Goal: Task Accomplishment & Management: Manage account settings

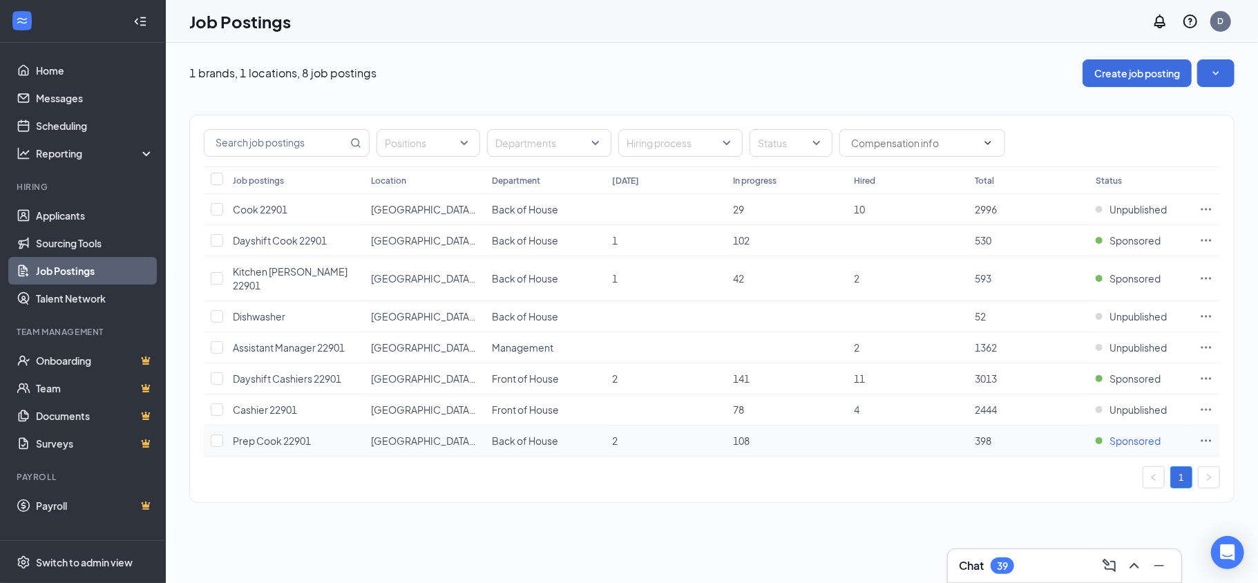
click at [1119, 435] on span "Sponsored" at bounding box center [1135, 441] width 51 height 14
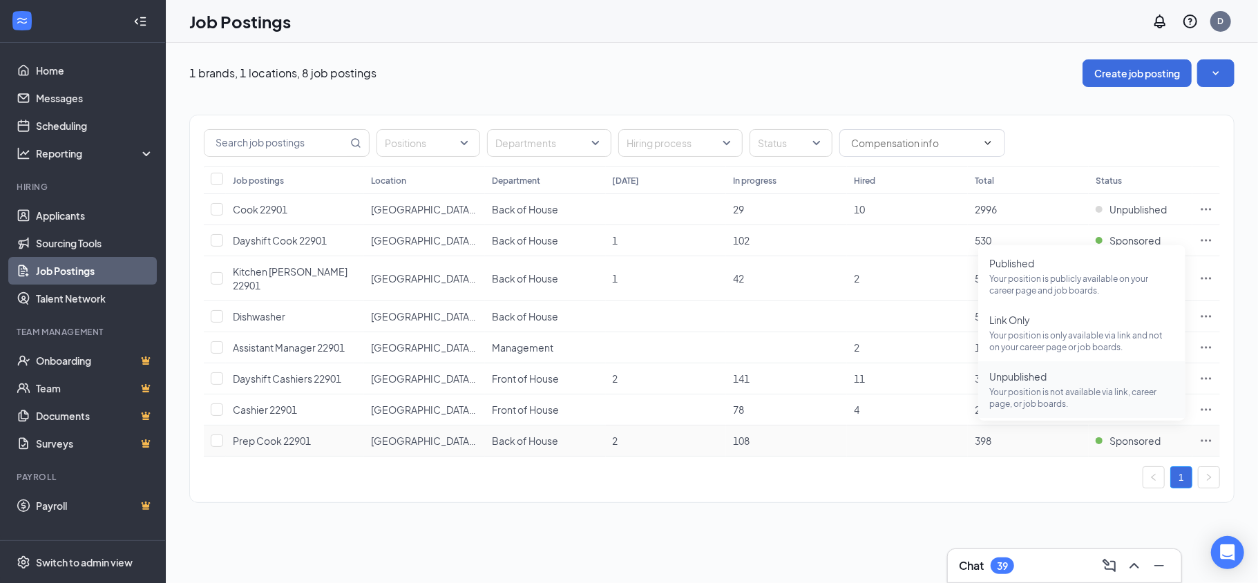
click at [1073, 391] on p "Your position is not available via link, career page, or job boards." at bounding box center [1082, 397] width 185 height 23
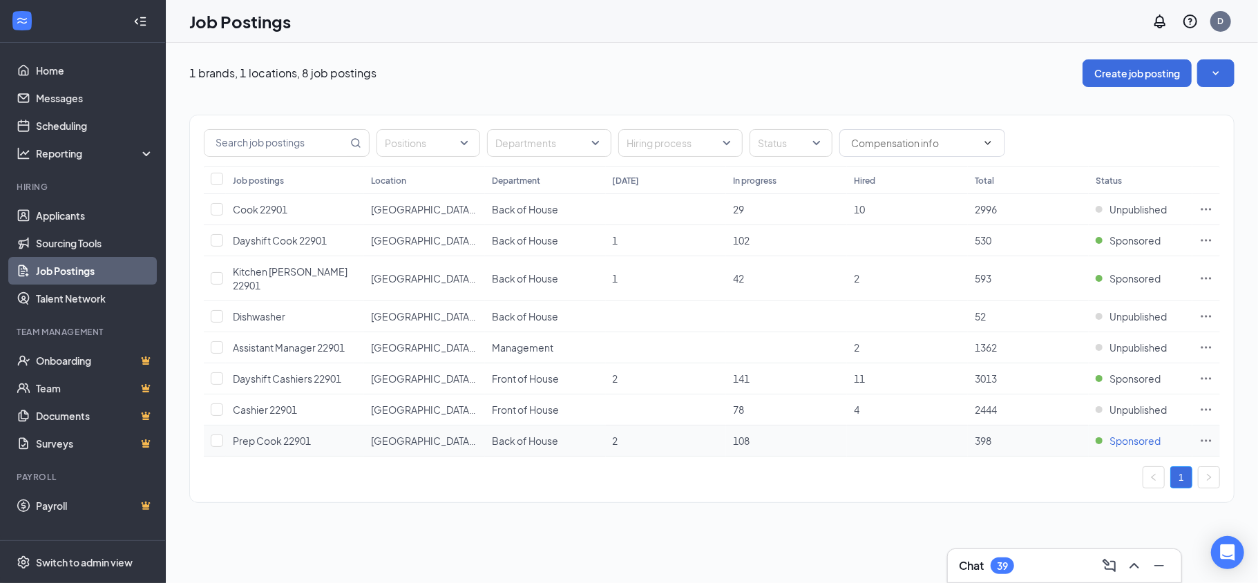
click at [1134, 434] on span "Sponsored" at bounding box center [1135, 441] width 51 height 14
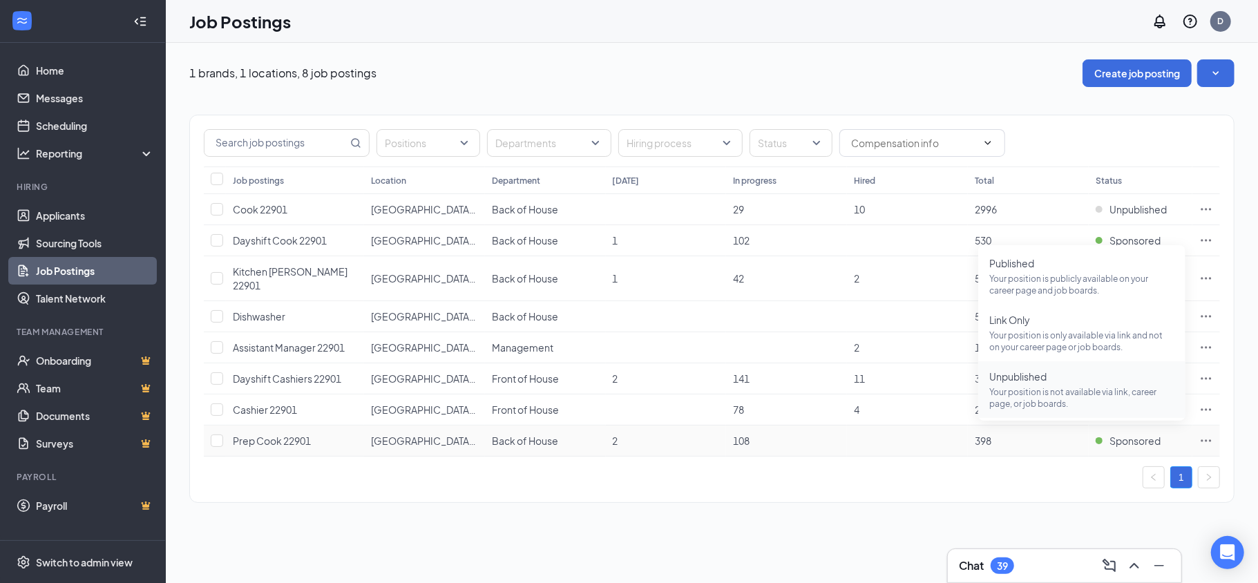
click at [1065, 383] on span "Unpublished" at bounding box center [1082, 377] width 185 height 14
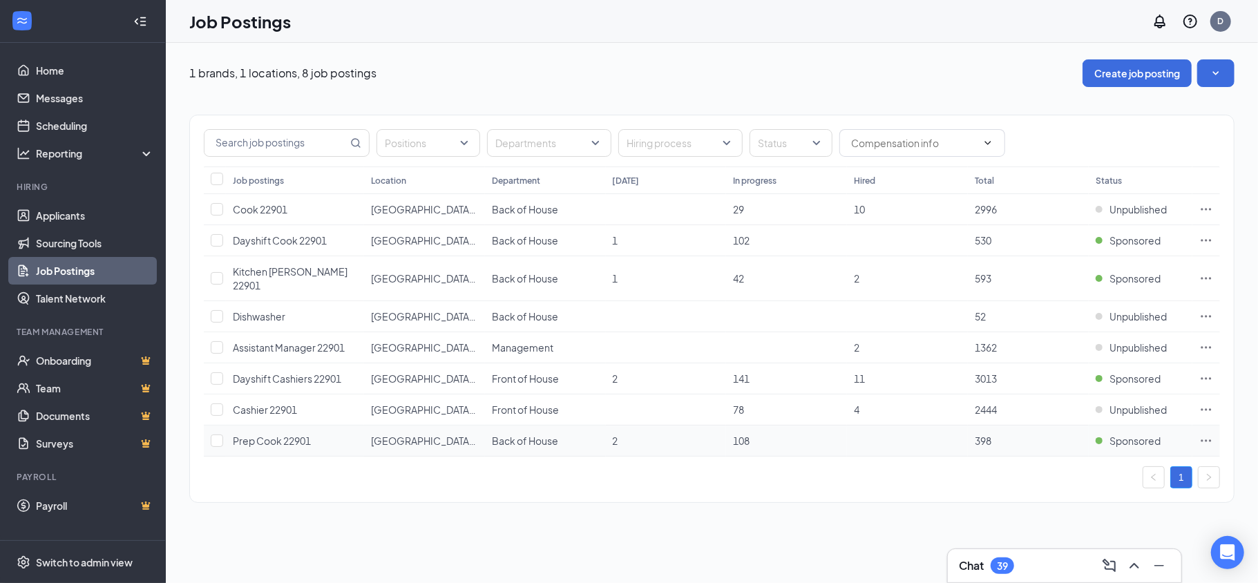
click at [1204, 434] on icon "Ellipses" at bounding box center [1207, 441] width 14 height 14
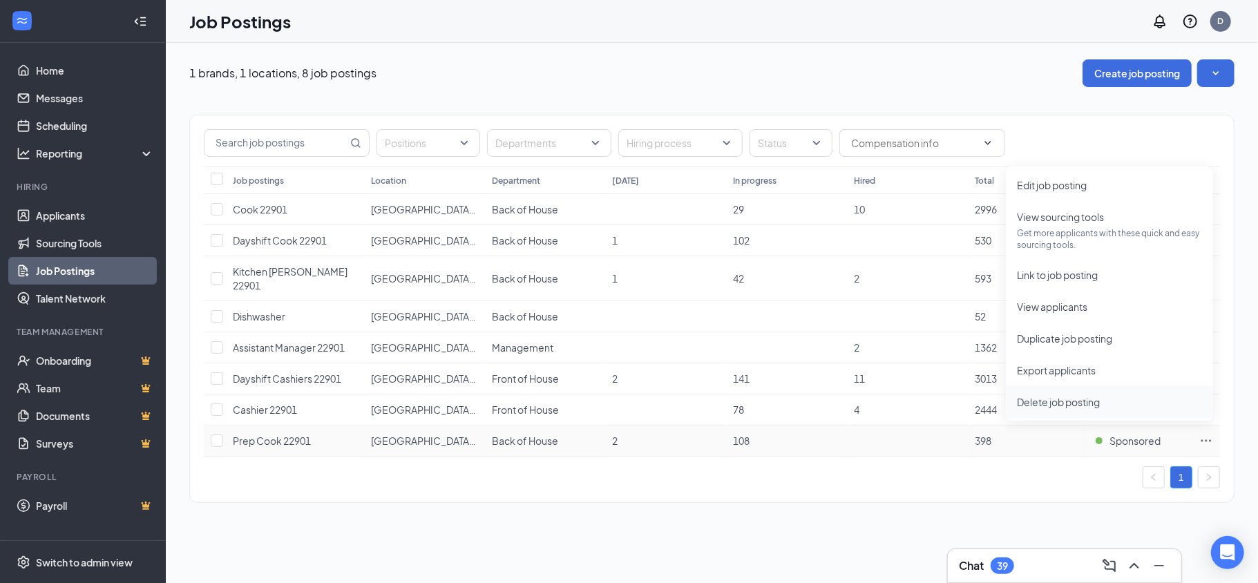
click at [1089, 404] on span "Delete job posting" at bounding box center [1058, 402] width 83 height 12
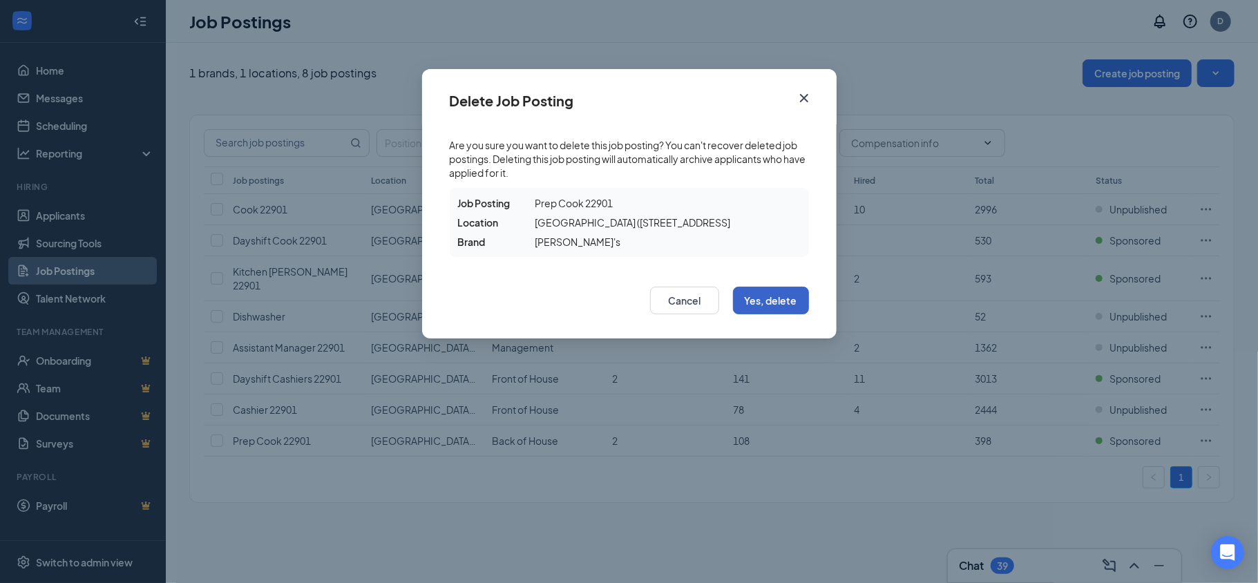
click at [759, 305] on button "Yes, delete" at bounding box center [771, 301] width 76 height 28
click at [775, 296] on button "Yes, delete" at bounding box center [771, 301] width 76 height 28
drag, startPoint x: 688, startPoint y: 104, endPoint x: 770, endPoint y: 88, distance: 82.9
click at [770, 88] on div "Delete Job Posting" at bounding box center [629, 96] width 415 height 55
click at [772, 297] on button "Yes, delete" at bounding box center [771, 301] width 76 height 28
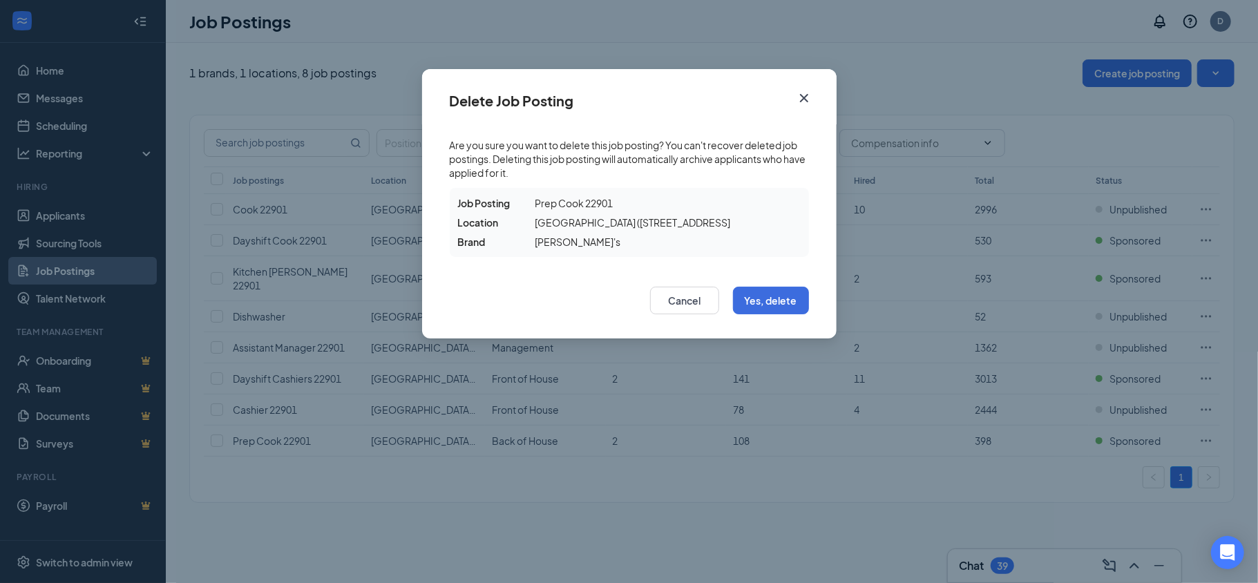
click at [804, 97] on icon "Cross" at bounding box center [804, 98] width 17 height 17
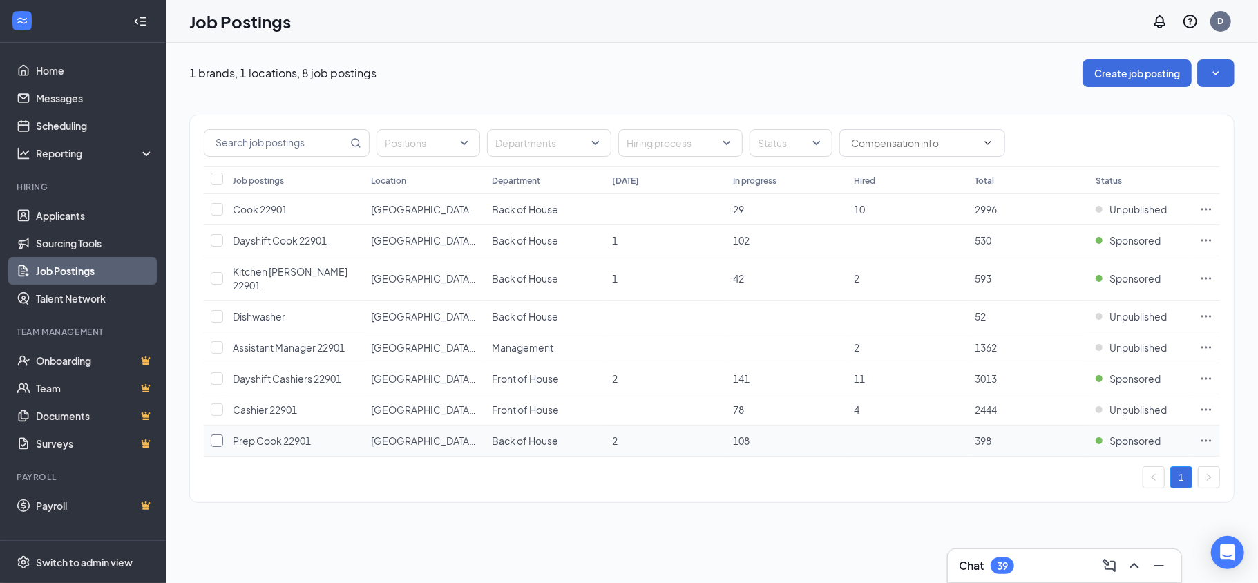
click at [222, 435] on input "checkbox" at bounding box center [217, 441] width 12 height 12
checkbox input "true"
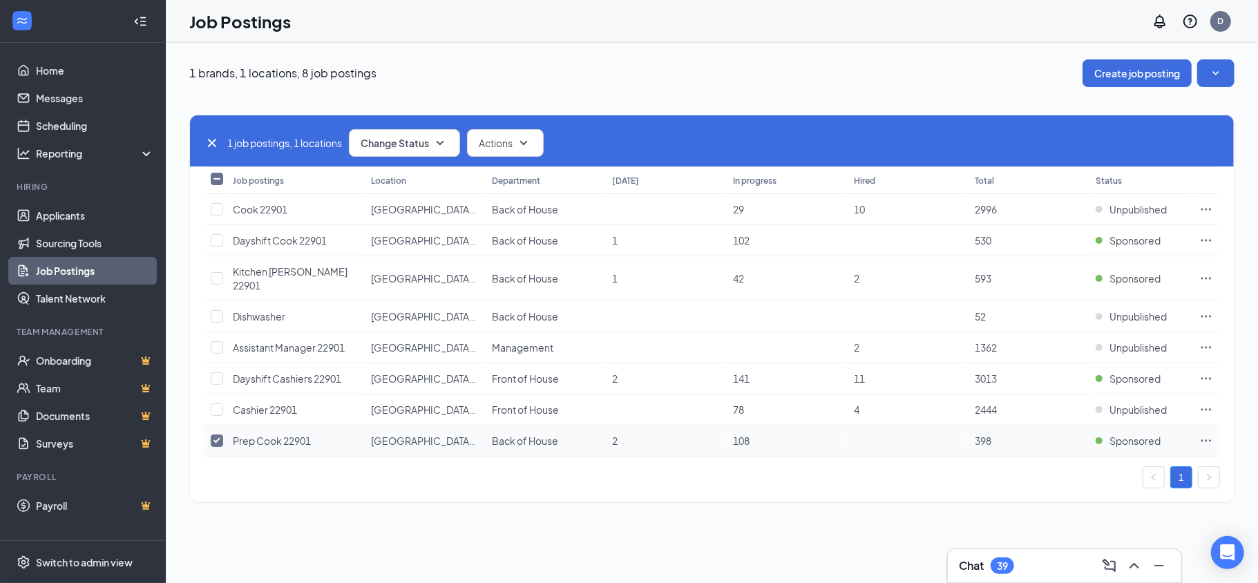
click at [1204, 434] on icon "Ellipses" at bounding box center [1207, 441] width 14 height 14
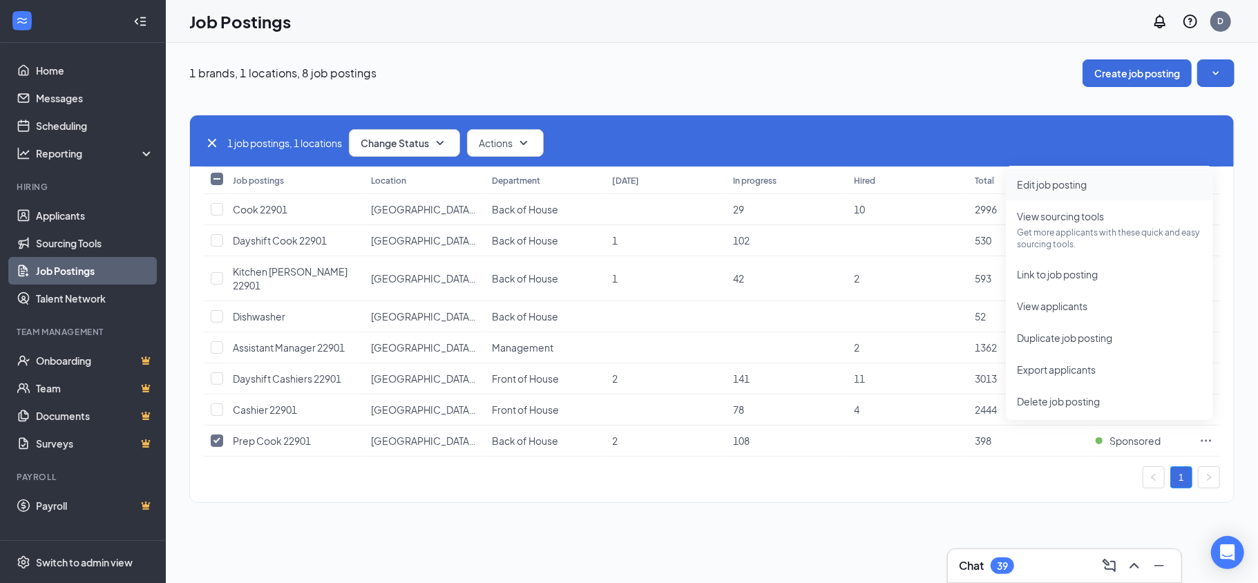
click at [1064, 185] on span "Edit job posting" at bounding box center [1052, 184] width 70 height 12
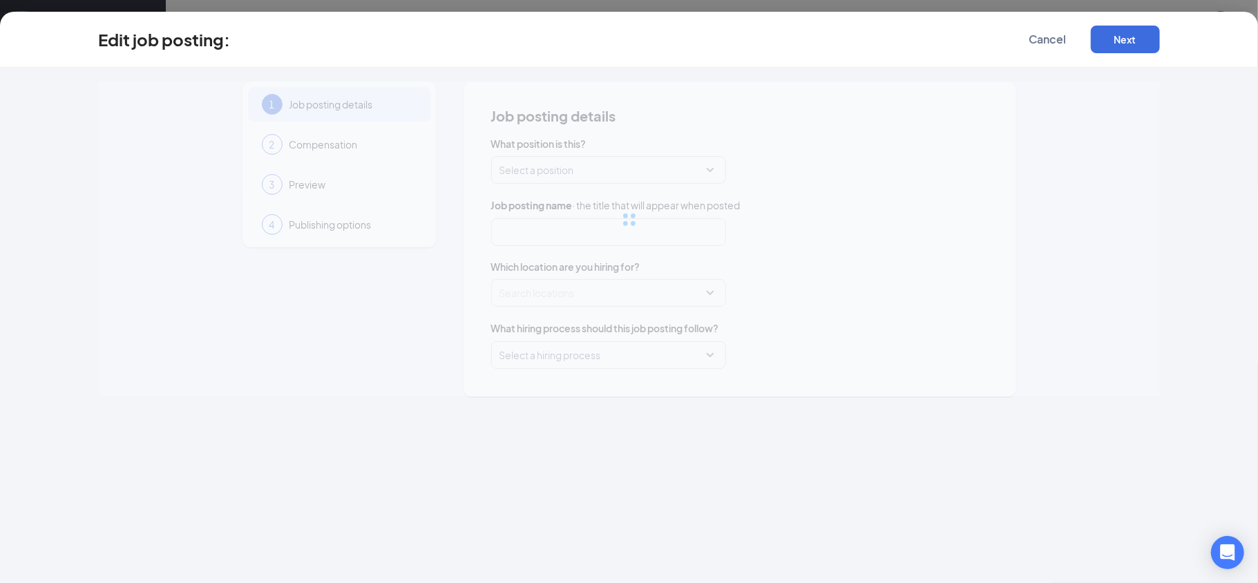
type input "Prep Cook 22901"
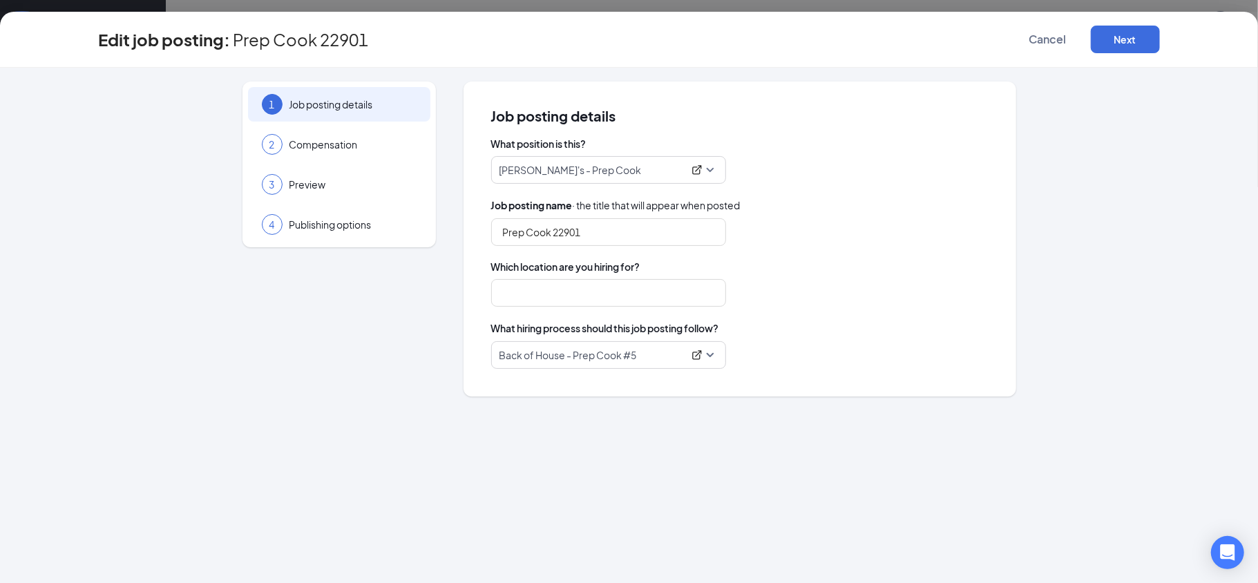
type input "[GEOGRAPHIC_DATA] ([STREET_ADDRESS]"
click at [1043, 42] on span "Cancel" at bounding box center [1048, 39] width 37 height 14
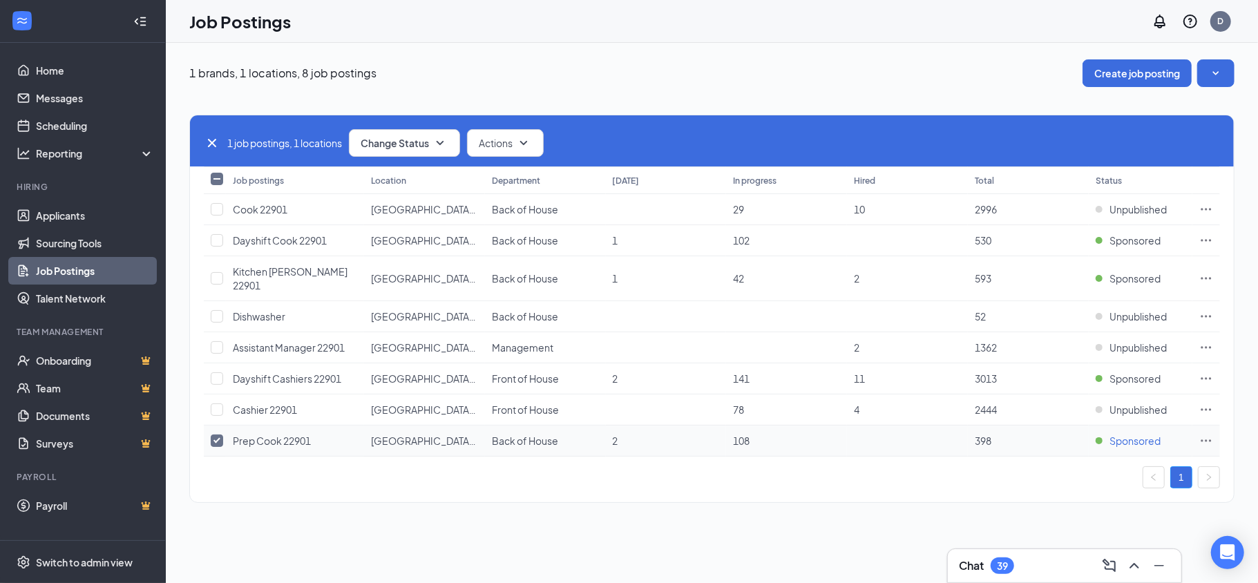
click at [1128, 434] on span "Sponsored" at bounding box center [1135, 441] width 51 height 14
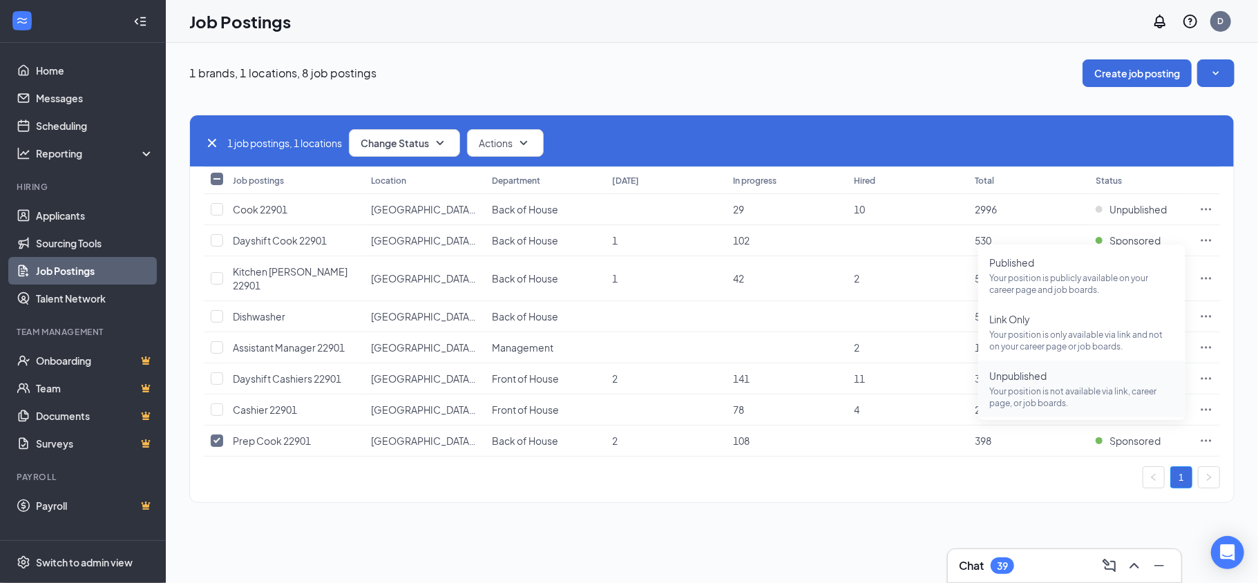
click at [1066, 388] on p "Your position is not available via link, career page, or job boards." at bounding box center [1082, 397] width 185 height 23
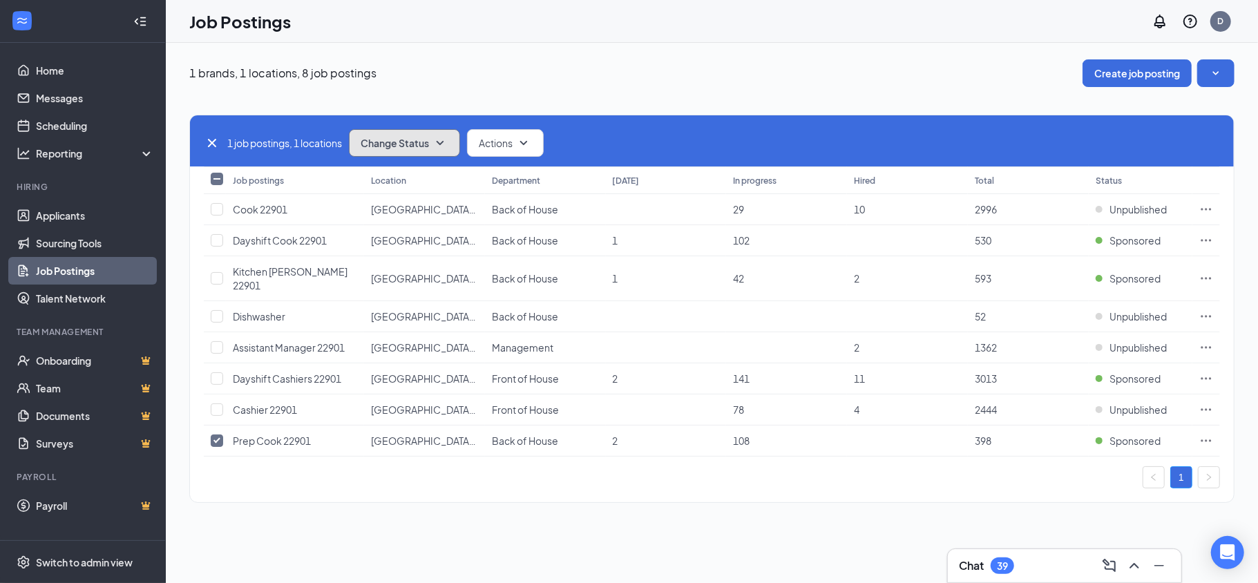
click at [440, 139] on icon "SmallChevronDown" at bounding box center [440, 143] width 17 height 17
click at [426, 211] on div "Unpublish" at bounding box center [436, 211] width 166 height 30
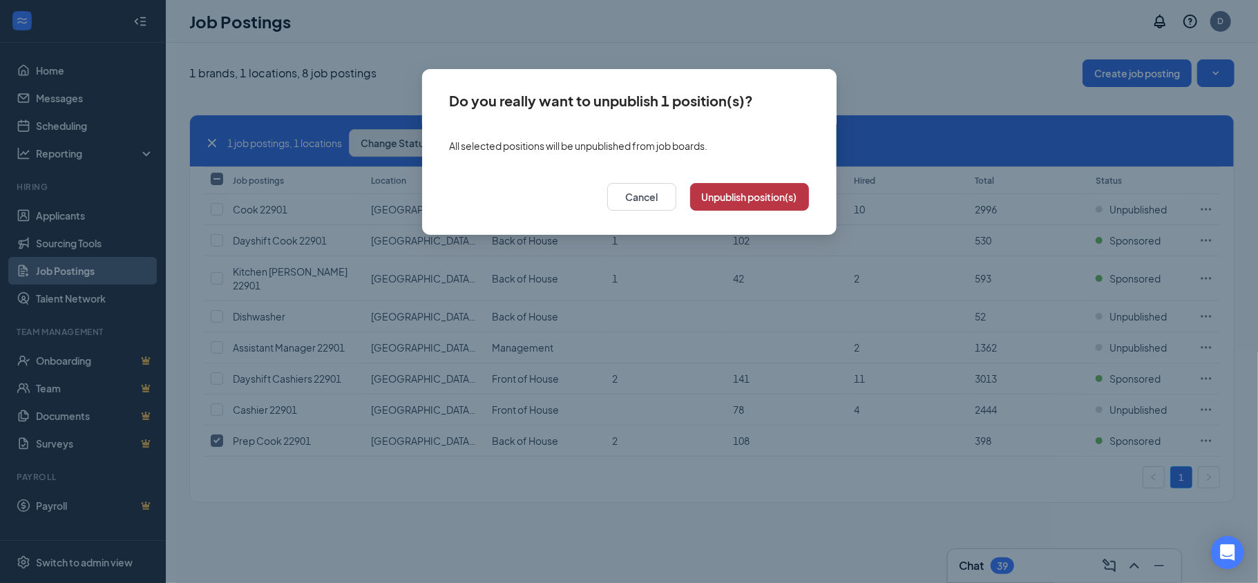
click at [739, 205] on button "Unpublish position(s)" at bounding box center [749, 197] width 119 height 28
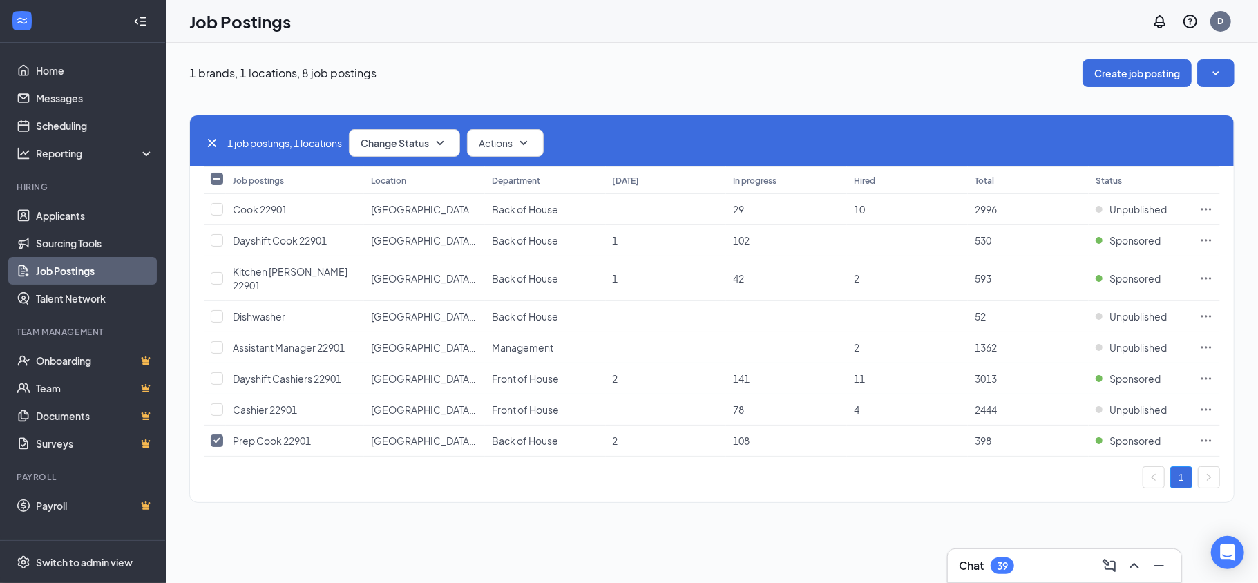
click at [399, 468] on div "1" at bounding box center [712, 477] width 1016 height 22
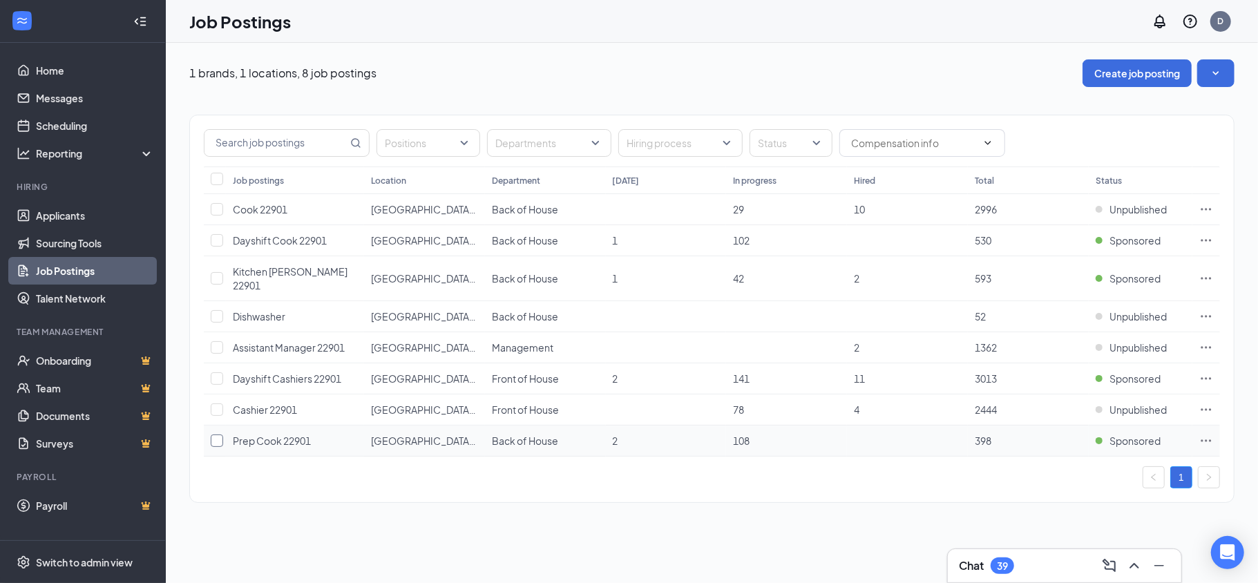
click at [213, 435] on input "checkbox" at bounding box center [217, 441] width 12 height 12
checkbox input "true"
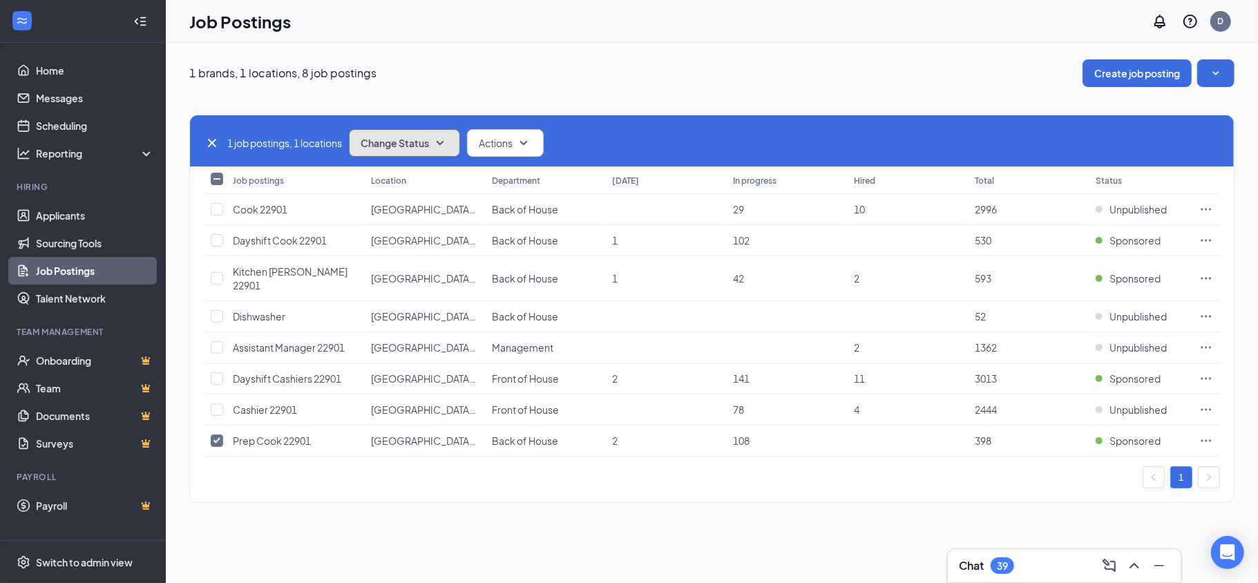
click at [437, 133] on button "Change Status" at bounding box center [404, 143] width 111 height 28
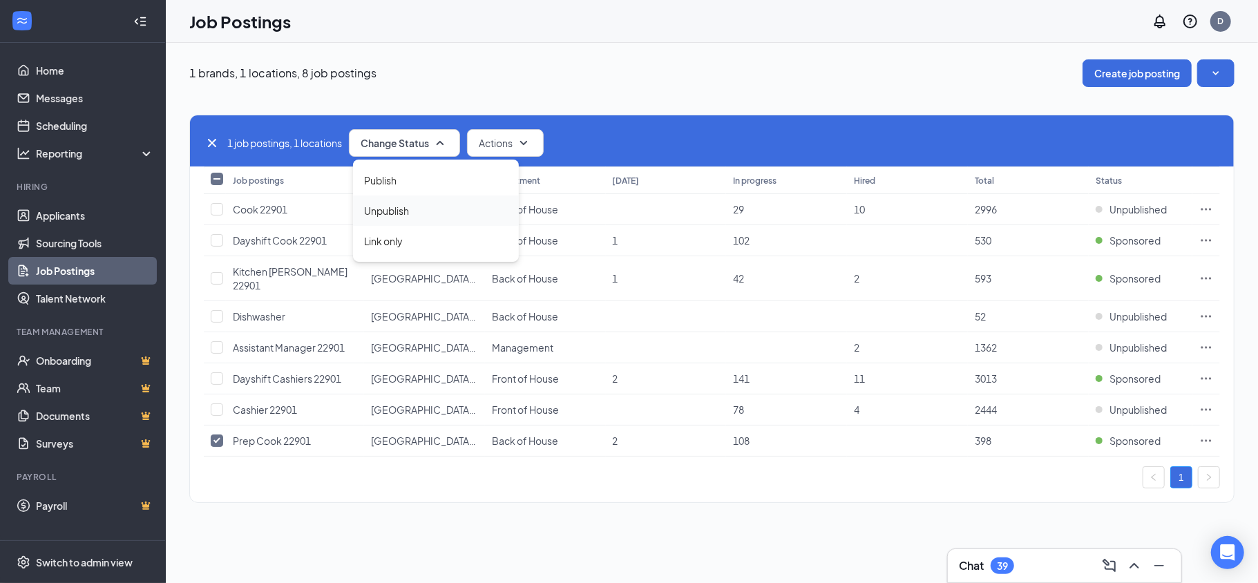
click at [394, 208] on span "Unpublish" at bounding box center [386, 210] width 45 height 15
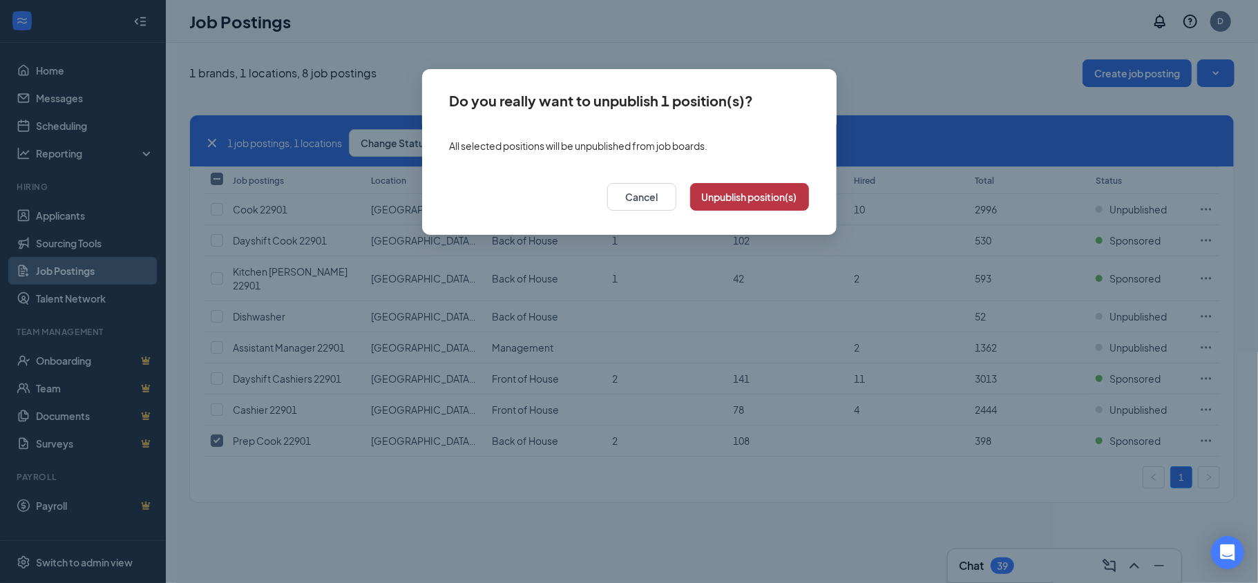
click at [747, 200] on button "Unpublish position(s)" at bounding box center [749, 197] width 119 height 28
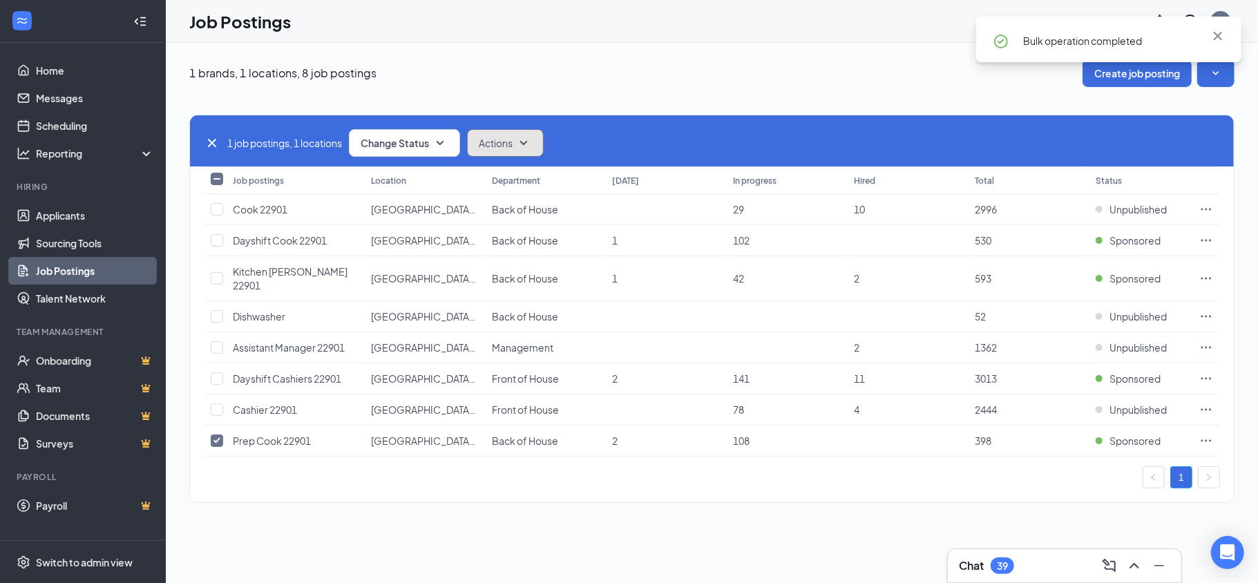
click at [504, 146] on span "Actions" at bounding box center [496, 143] width 34 height 14
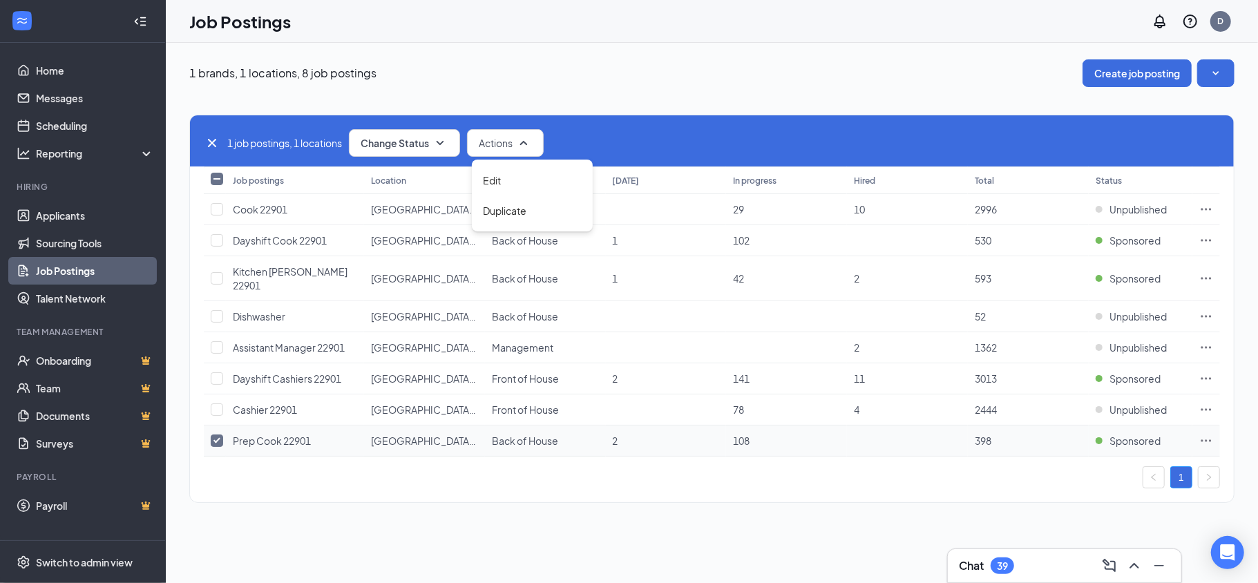
click at [1206, 434] on icon "Ellipses" at bounding box center [1207, 441] width 14 height 14
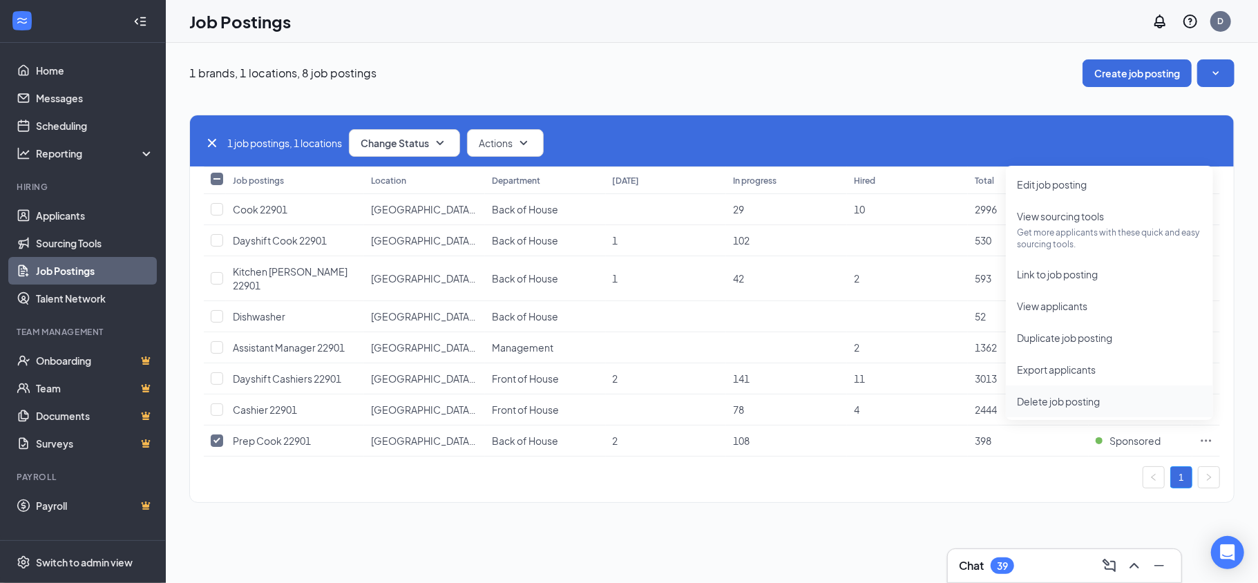
click at [1036, 397] on span "Delete job posting" at bounding box center [1058, 401] width 83 height 12
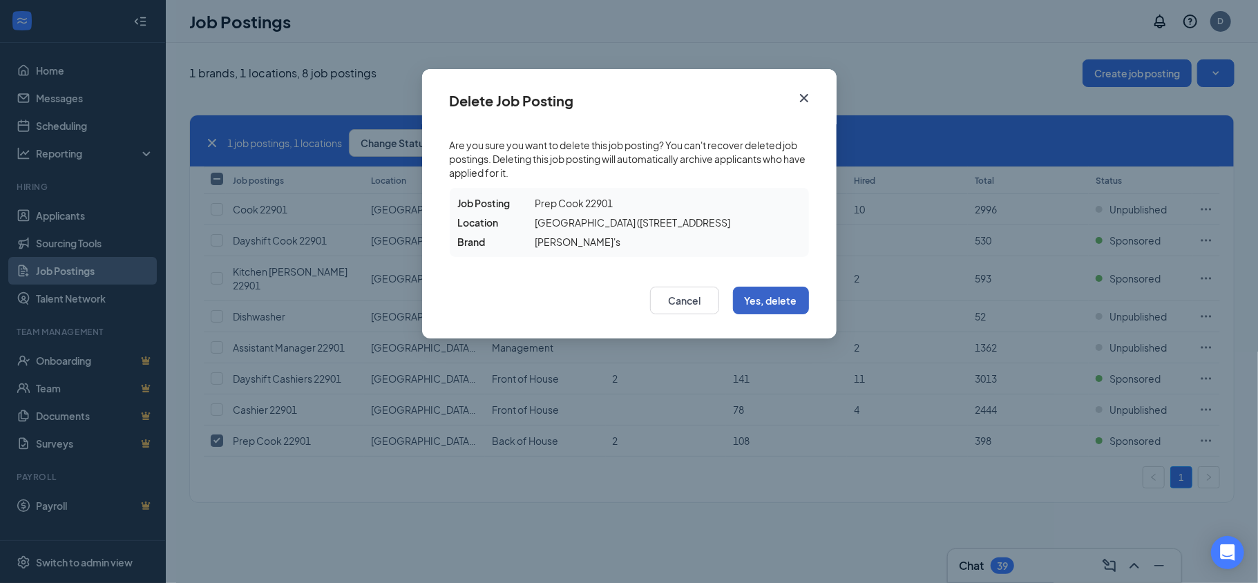
click at [802, 303] on button "Yes, delete" at bounding box center [771, 301] width 76 height 28
click at [733, 287] on button "Yes, delete" at bounding box center [771, 301] width 76 height 28
click at [66, 276] on div "Delete Job Posting Are you sure you want to delete this job posting? You can't …" at bounding box center [629, 291] width 1258 height 583
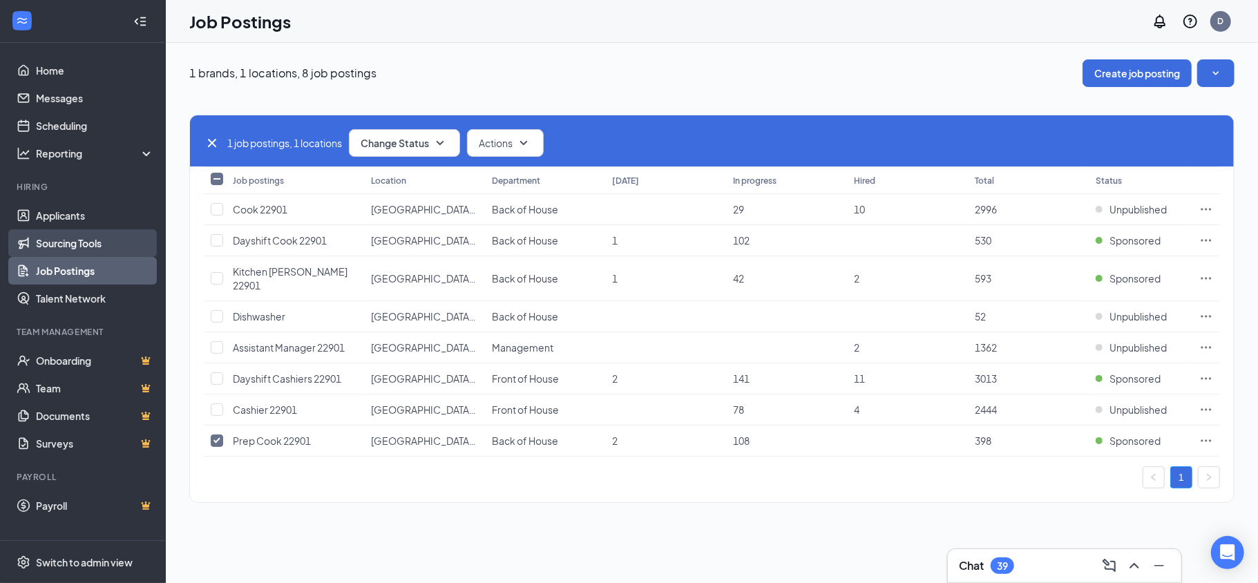
click at [117, 236] on link "Sourcing Tools" at bounding box center [95, 243] width 118 height 28
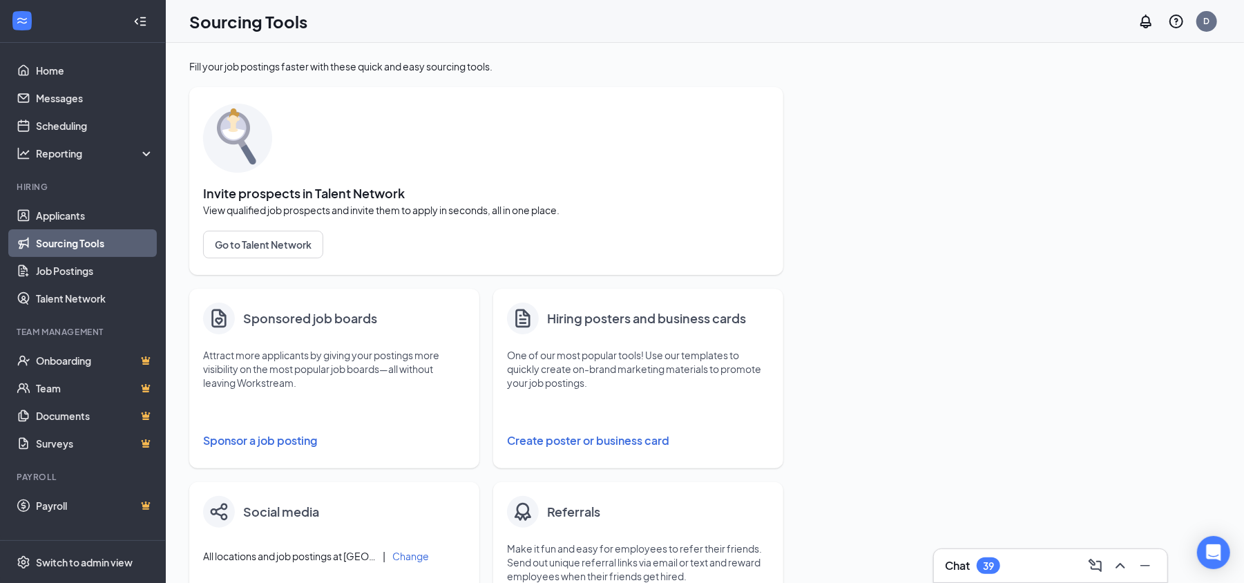
click at [294, 435] on button "Sponsor a job posting" at bounding box center [334, 441] width 263 height 28
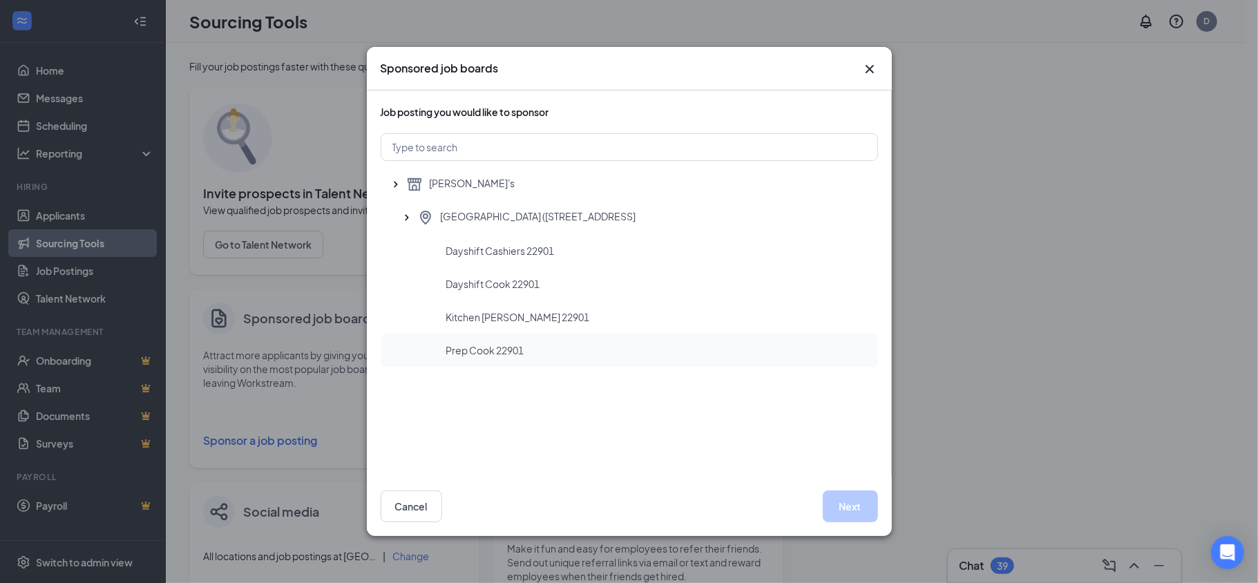
click at [535, 354] on div "Prep Cook 22901" at bounding box center [656, 350] width 421 height 14
click at [860, 510] on button "Next" at bounding box center [850, 507] width 55 height 32
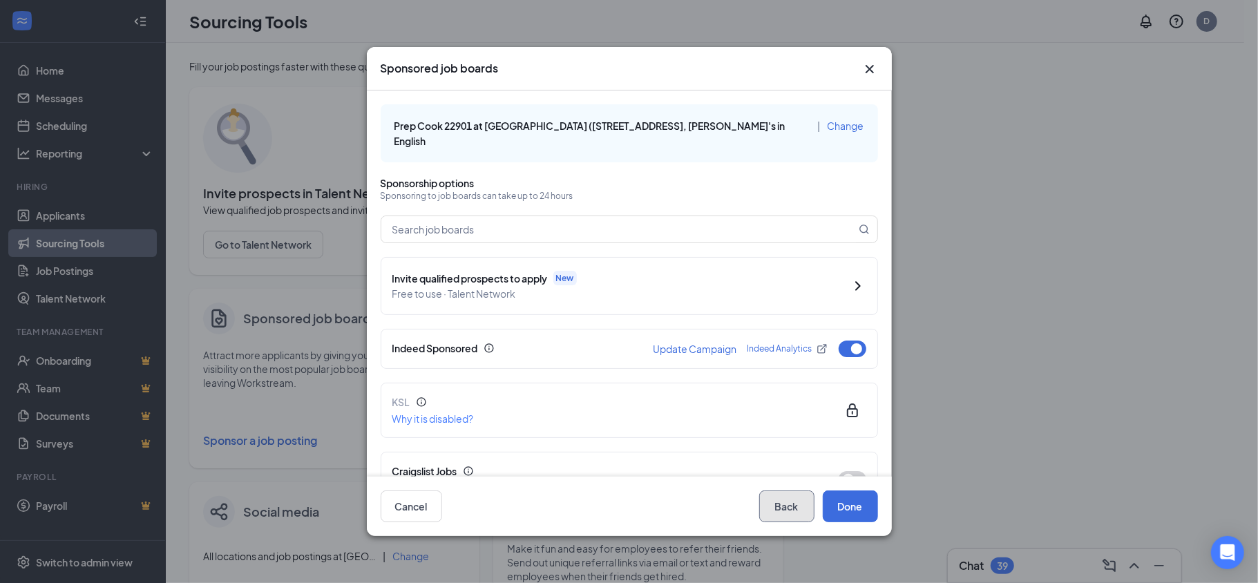
click at [779, 511] on button "Back" at bounding box center [786, 507] width 55 height 32
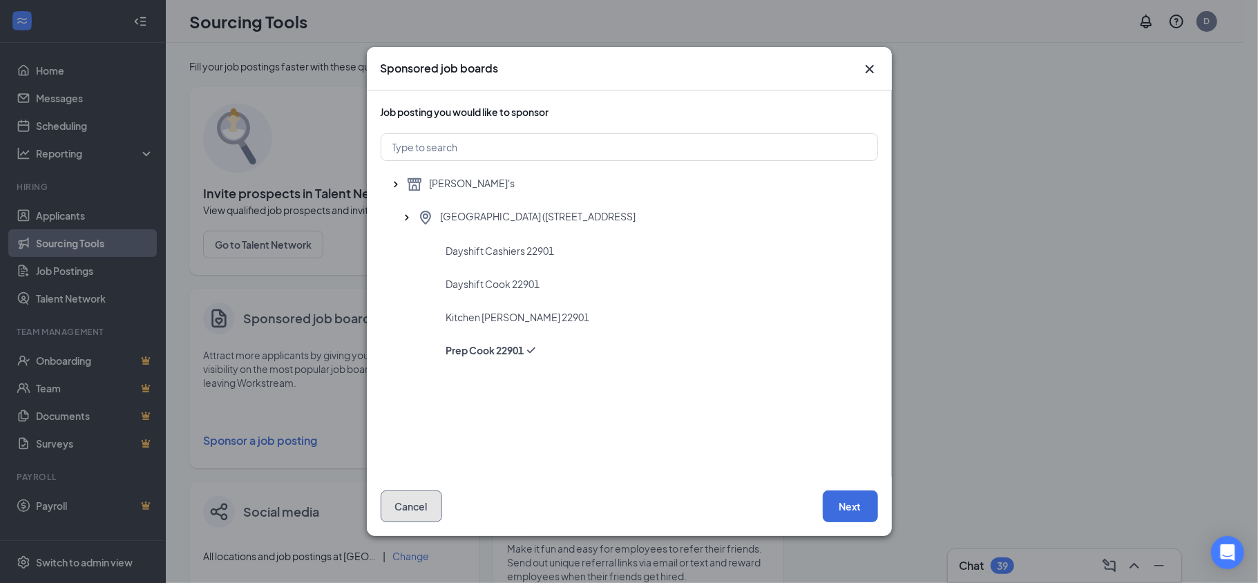
click at [399, 509] on button "Cancel" at bounding box center [411, 507] width 61 height 32
